Goal: Transaction & Acquisition: Download file/media

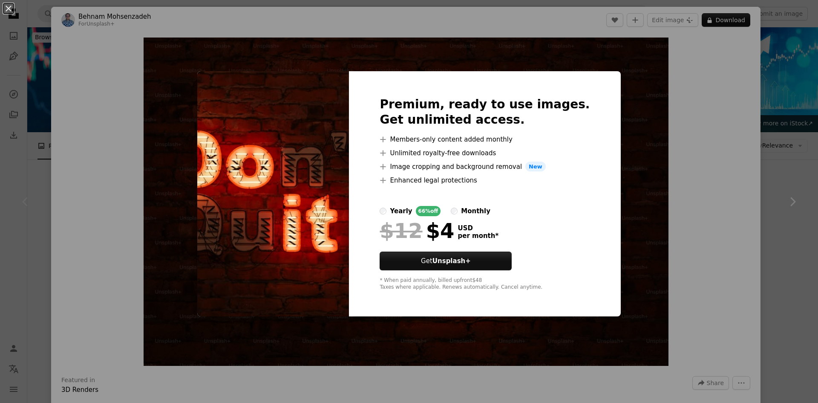
click at [646, 112] on div "An X shape Premium, ready to use images. Get unlimited access. A plus sign Memb…" at bounding box center [409, 201] width 818 height 403
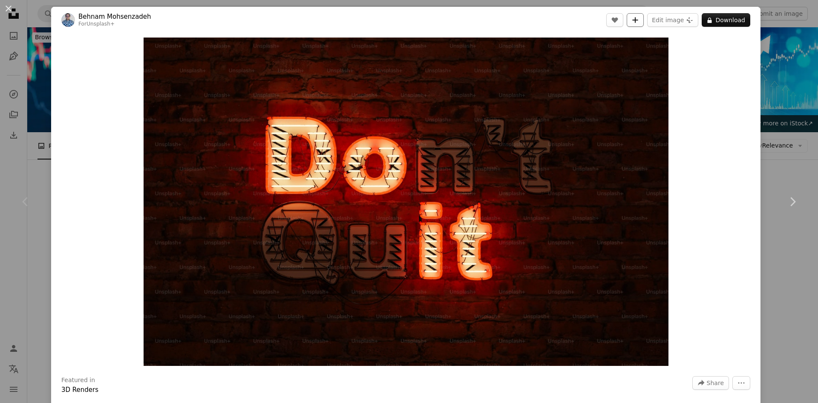
click at [636, 21] on icon "A plus sign" at bounding box center [635, 20] width 7 height 7
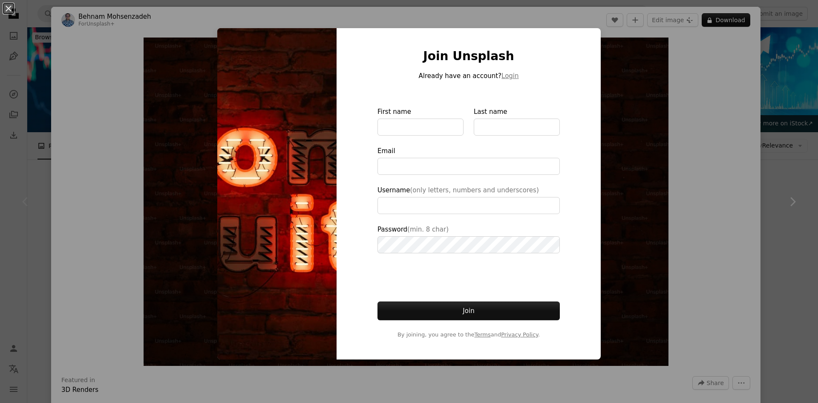
click at [615, 104] on div "An X shape Join Unsplash Already have an account? Login First name Last name Em…" at bounding box center [409, 201] width 818 height 403
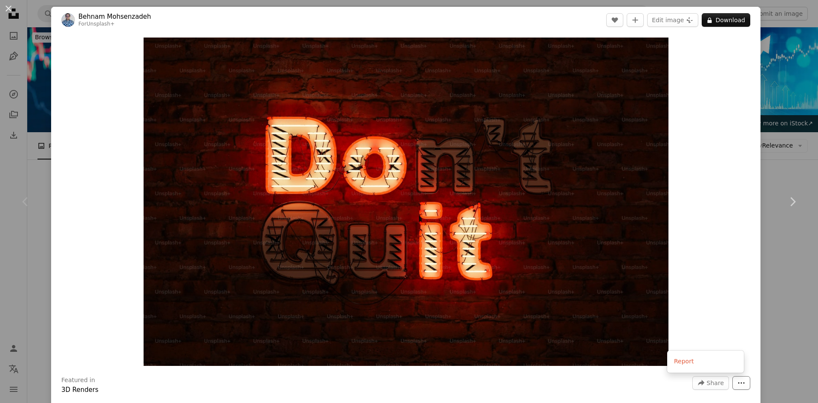
click at [741, 381] on button "More Actions" at bounding box center [742, 383] width 18 height 14
click at [9, 6] on button "An X shape" at bounding box center [8, 8] width 10 height 10
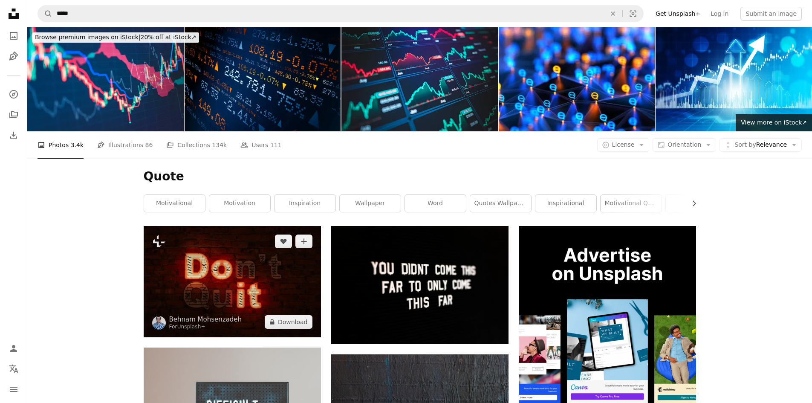
drag, startPoint x: 257, startPoint y: 259, endPoint x: 234, endPoint y: 299, distance: 46.4
click at [234, 299] on img at bounding box center [232, 281] width 177 height 111
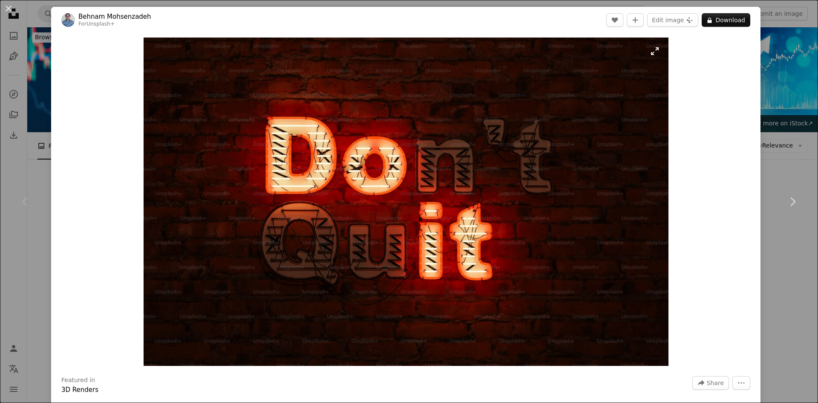
click at [315, 255] on img "Zoom in on this image" at bounding box center [406, 202] width 525 height 328
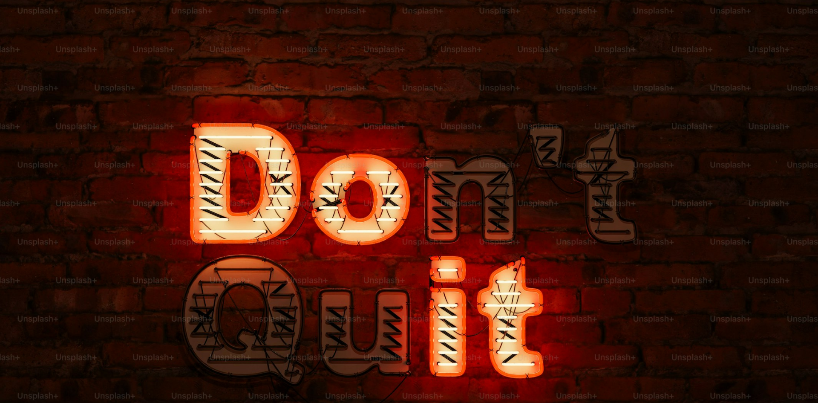
scroll to position [51, 0]
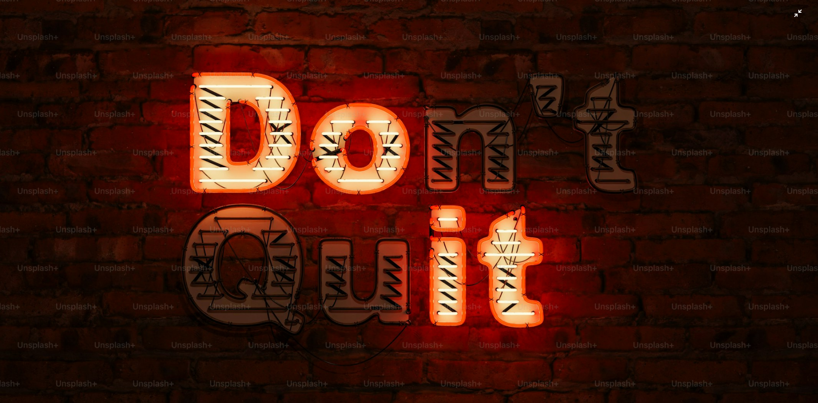
click at [701, 132] on img "Zoom out on this image" at bounding box center [409, 205] width 819 height 512
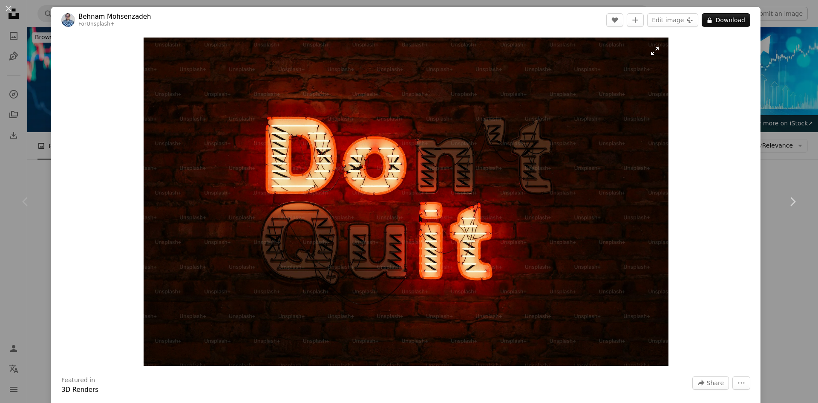
click at [498, 182] on img "Zoom in on this image" at bounding box center [406, 202] width 525 height 328
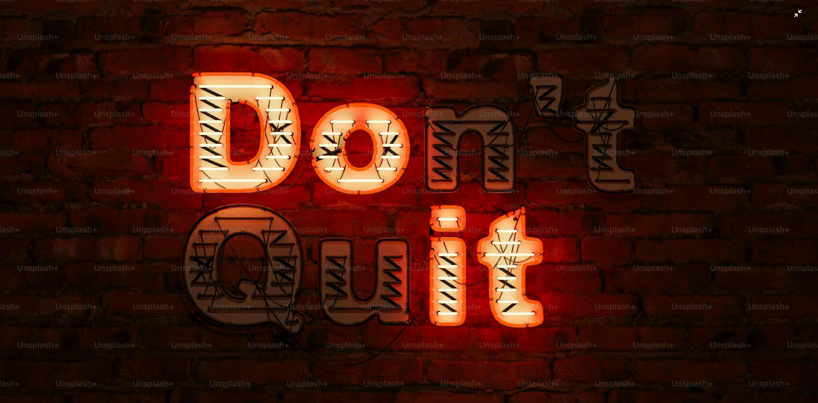
click at [670, 6] on img "Zoom out on this image" at bounding box center [409, 205] width 819 height 512
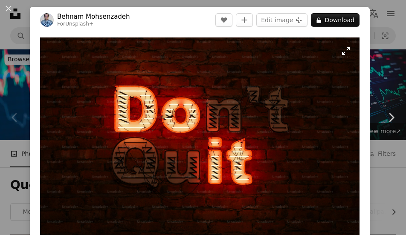
click at [158, 126] on img "Zoom in on this image" at bounding box center [199, 138] width 319 height 200
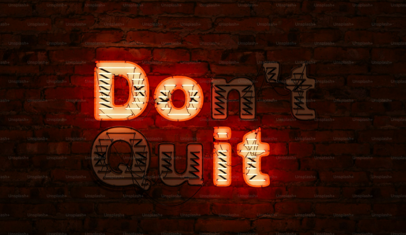
scroll to position [6, 0]
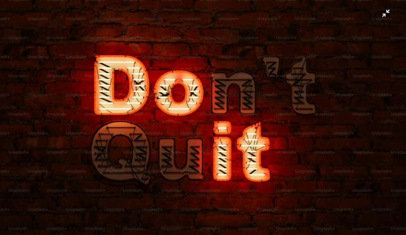
click at [188, 111] on img "Zoom out on this image" at bounding box center [203, 121] width 407 height 254
click at [188, 111] on img "Zoom out on this image" at bounding box center [199, 138] width 319 height 200
click at [188, 111] on img "Zoom out on this image" at bounding box center [203, 121] width 407 height 254
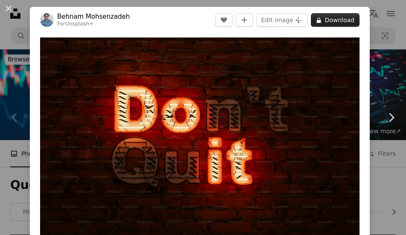
click at [329, 23] on button "A lock Download" at bounding box center [335, 20] width 49 height 14
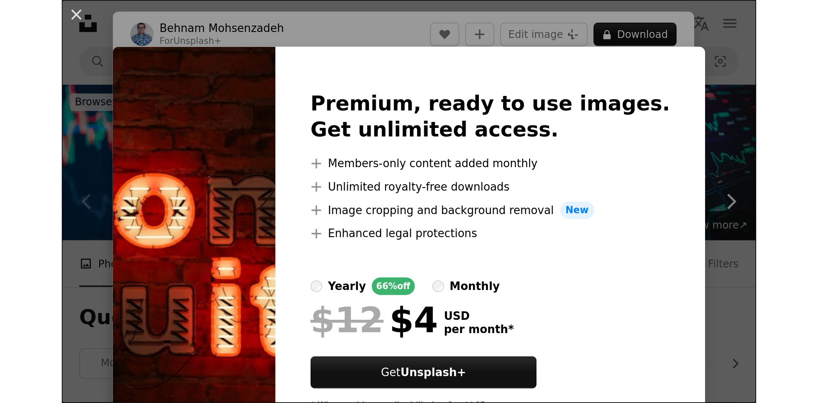
scroll to position [38, 0]
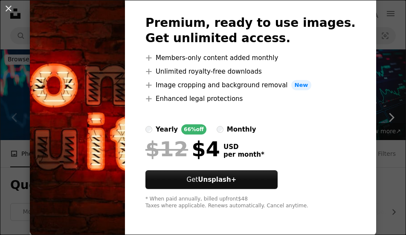
click at [358, 35] on div "Premium, ready to use images. Get unlimited access. A plus sign Members-only co…" at bounding box center [250, 113] width 251 height 246
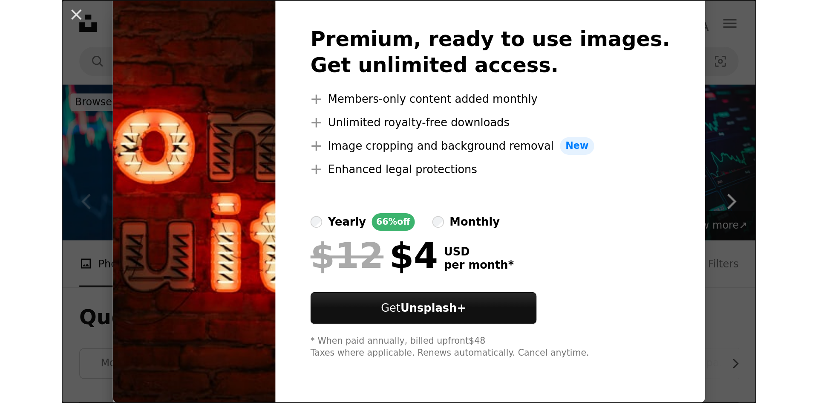
scroll to position [0, 0]
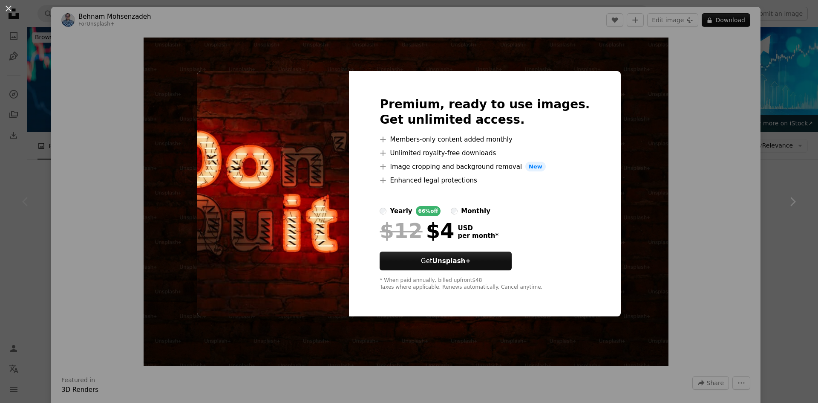
click at [599, 99] on div "An X shape Premium, ready to use images. Get unlimited access. A plus sign Memb…" at bounding box center [409, 201] width 818 height 403
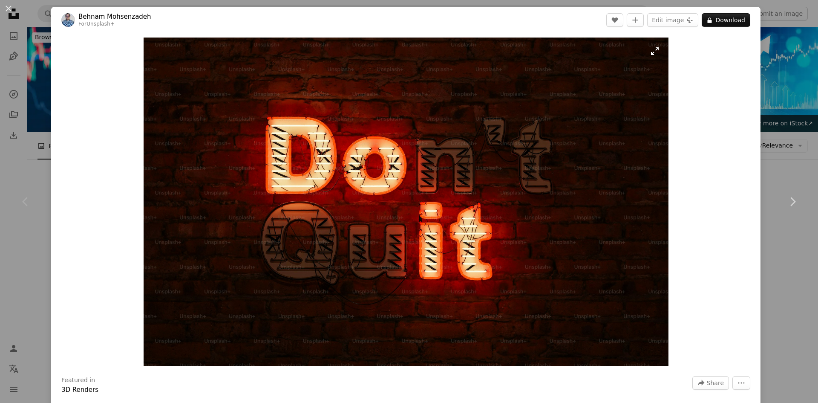
click at [576, 113] on img "Zoom in on this image" at bounding box center [406, 202] width 525 height 328
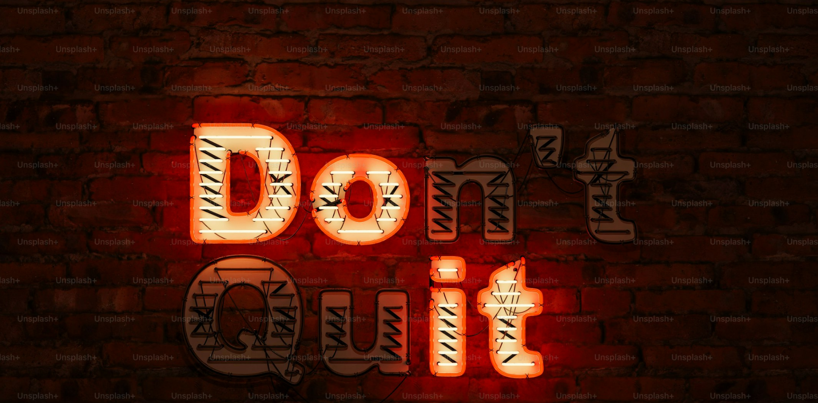
scroll to position [51, 0]
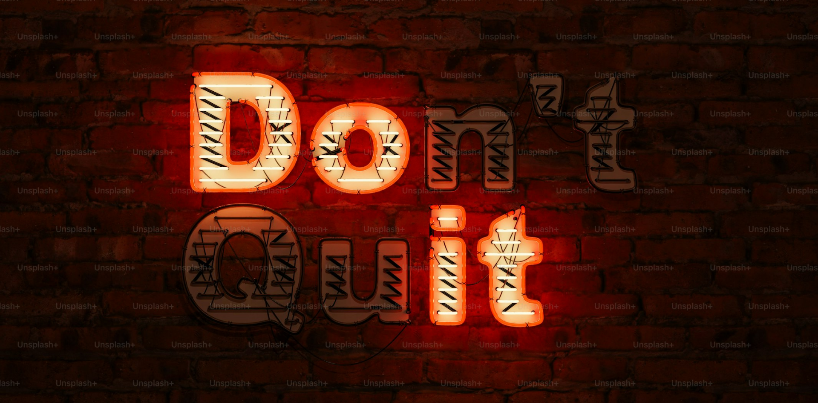
click at [576, 113] on img "Zoom out on this image" at bounding box center [409, 204] width 819 height 512
